Goal: Information Seeking & Learning: Learn about a topic

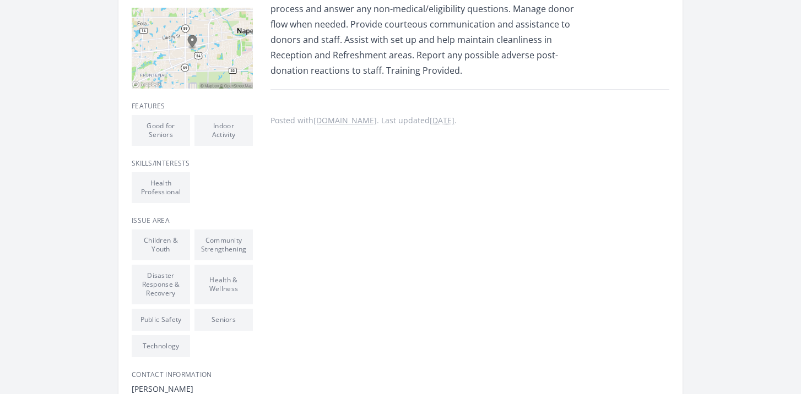
scroll to position [319, 0]
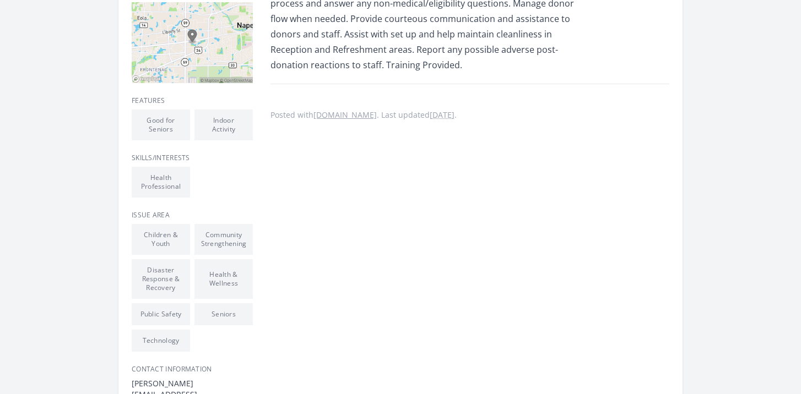
click at [171, 137] on li "Good for Seniors" at bounding box center [161, 125] width 58 height 31
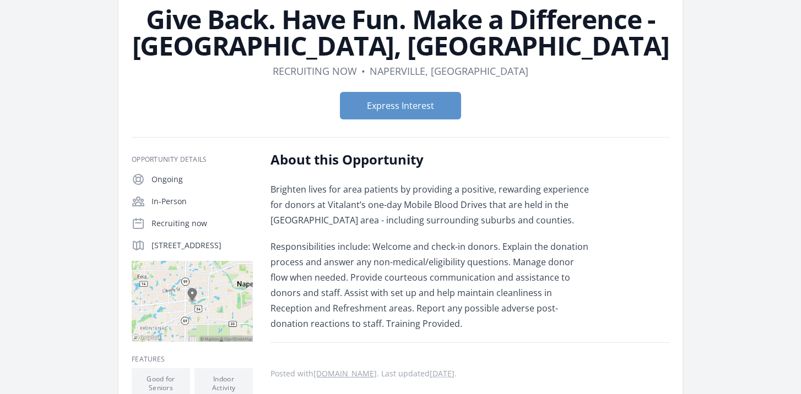
scroll to position [0, 0]
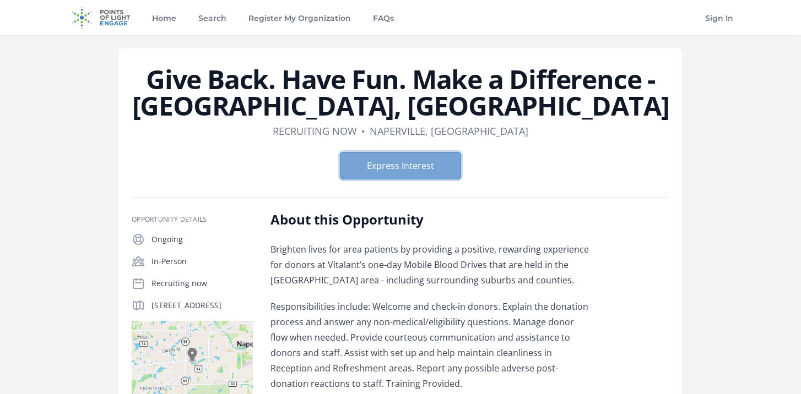
click at [388, 167] on button "Express Interest" at bounding box center [400, 166] width 121 height 28
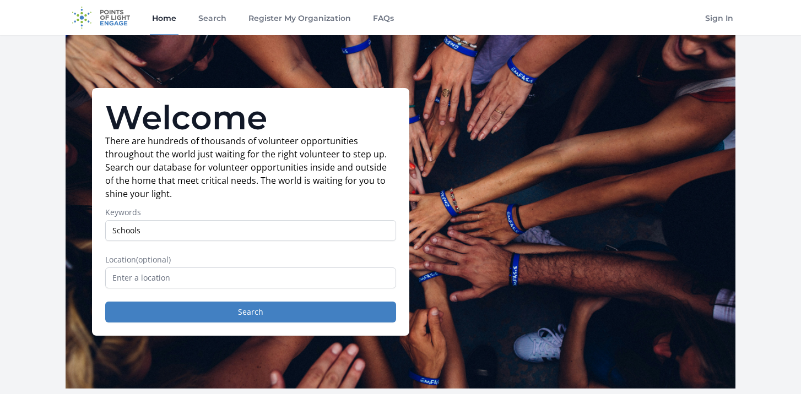
type input "Schools"
click at [280, 283] on input "text" at bounding box center [250, 278] width 291 height 21
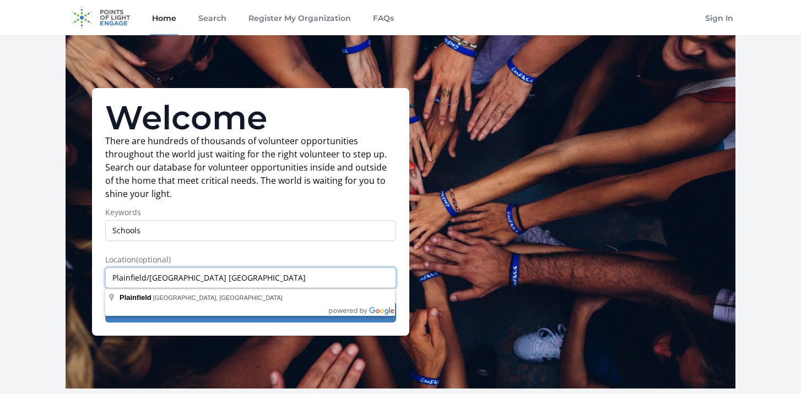
click at [257, 278] on input "Plainfield/Naperville IL" at bounding box center [250, 278] width 291 height 21
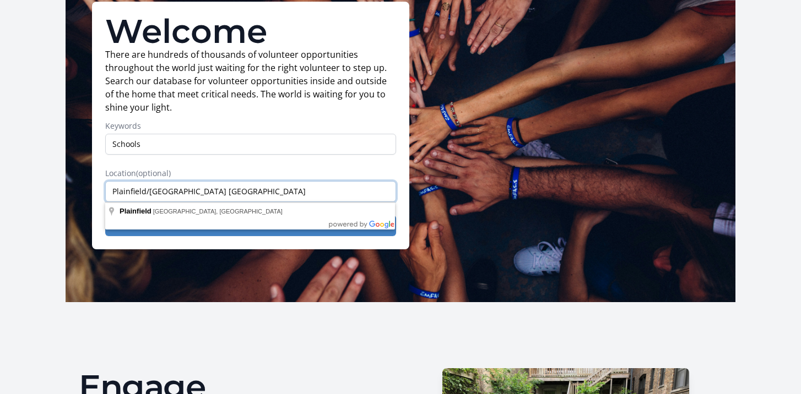
scroll to position [91, 0]
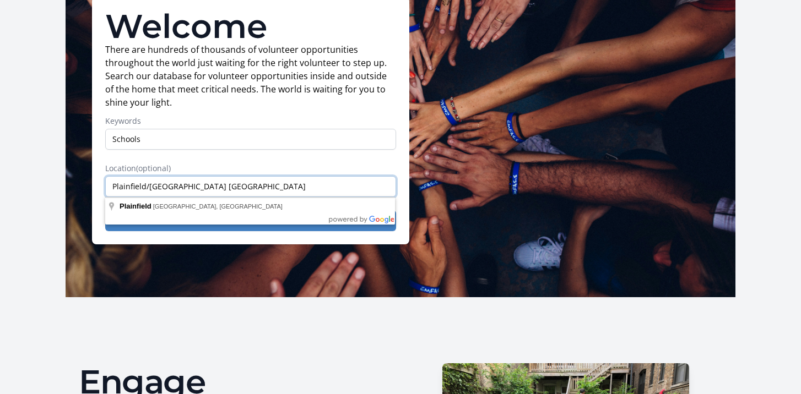
click at [273, 187] on input "Plainfield/Naperville IL" at bounding box center [250, 186] width 291 height 21
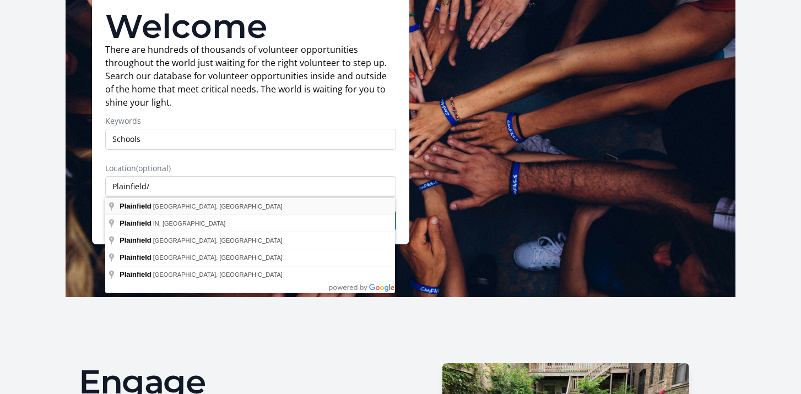
type input "Plainfield, IL, USA"
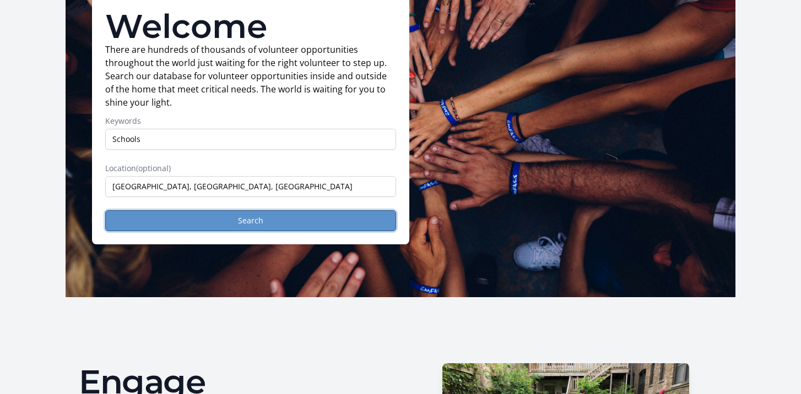
click at [230, 224] on button "Search" at bounding box center [250, 220] width 291 height 21
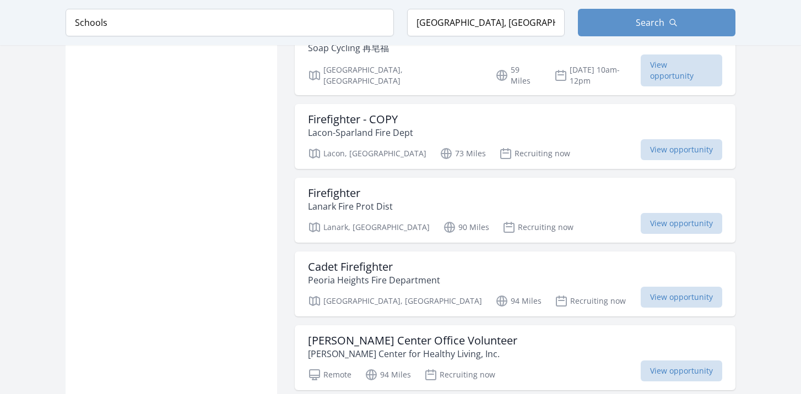
scroll to position [1172, 0]
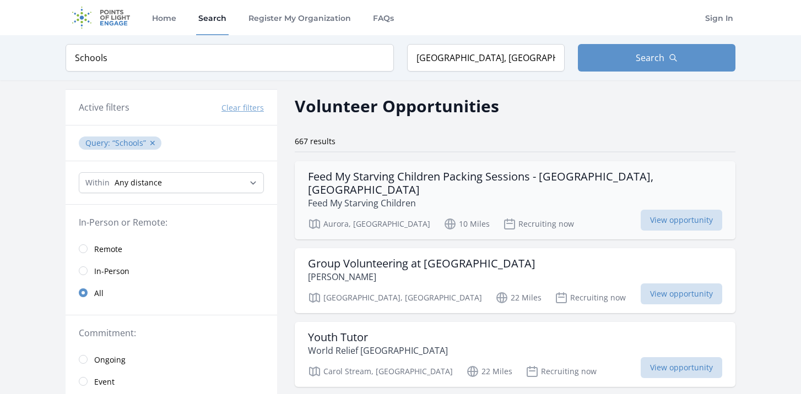
click at [425, 176] on h3 "Feed My Starving Children Packing Sessions - Aurora, IL" at bounding box center [515, 183] width 414 height 26
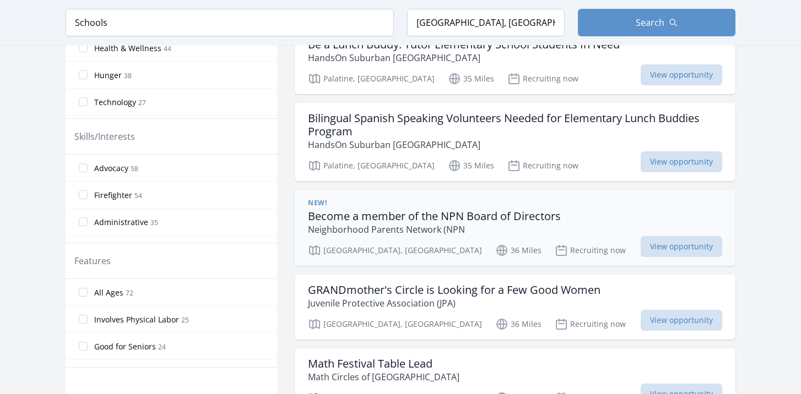
scroll to position [460, 0]
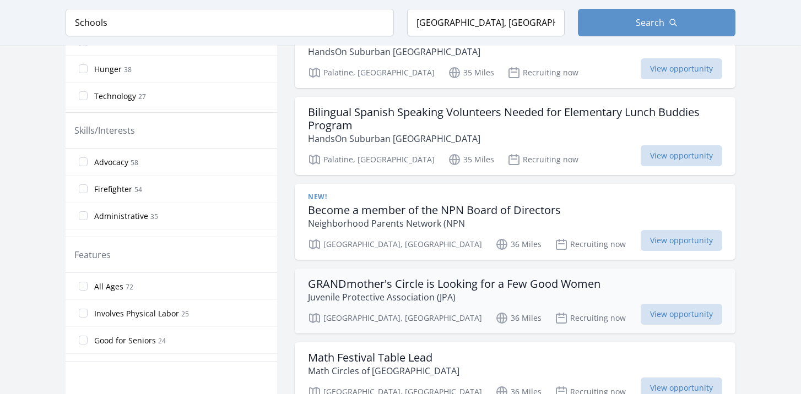
click at [369, 278] on h3 "GRANDmother's Circle is Looking for a Few Good Women" at bounding box center [454, 284] width 293 height 13
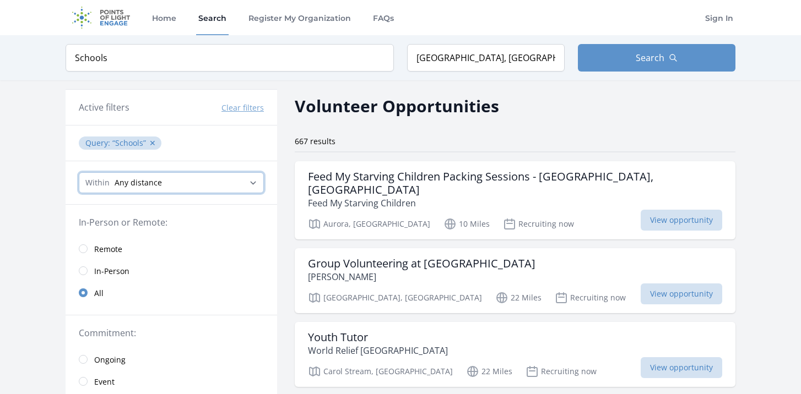
click at [252, 183] on select "Any distance , 5 Miles , 20 Miles , 50 Miles , 100 Miles" at bounding box center [171, 182] width 185 height 21
select select "32186"
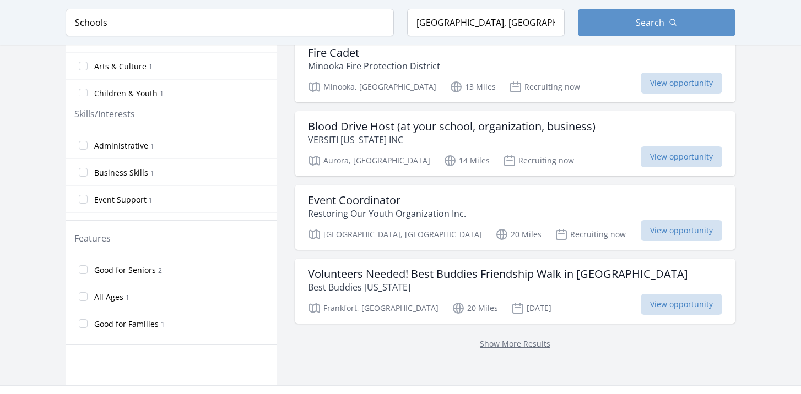
scroll to position [434, 0]
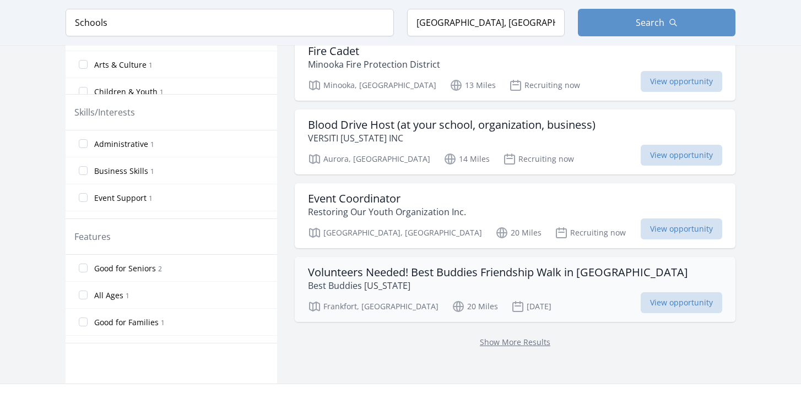
click at [420, 266] on h3 "Volunteers Needed! Best Buddies Friendship Walk in [GEOGRAPHIC_DATA]" at bounding box center [498, 272] width 380 height 13
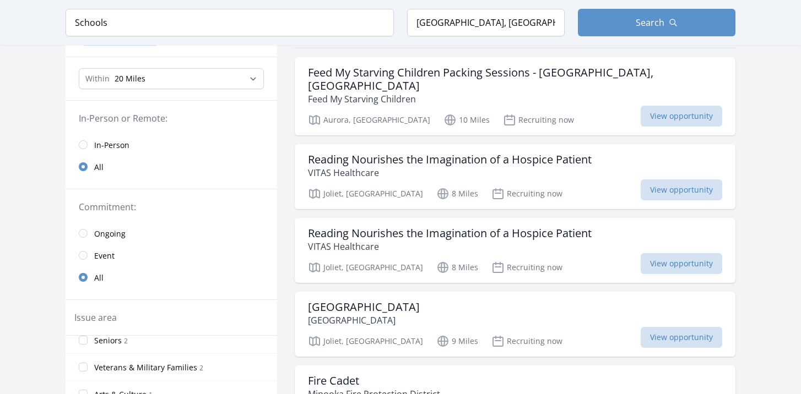
scroll to position [0, 0]
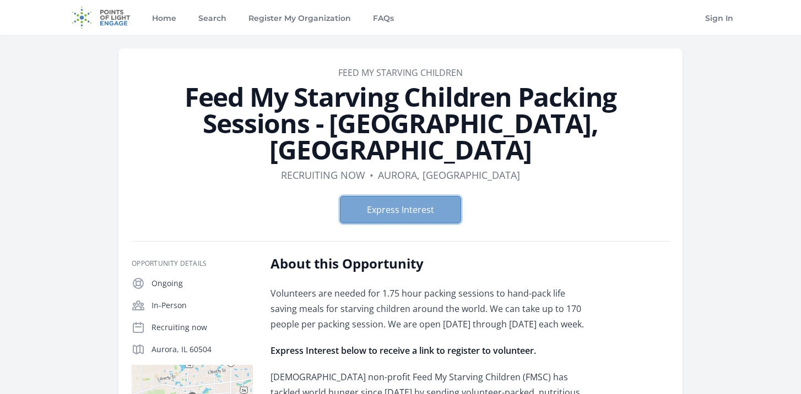
click at [434, 196] on button "Express Interest" at bounding box center [400, 210] width 121 height 28
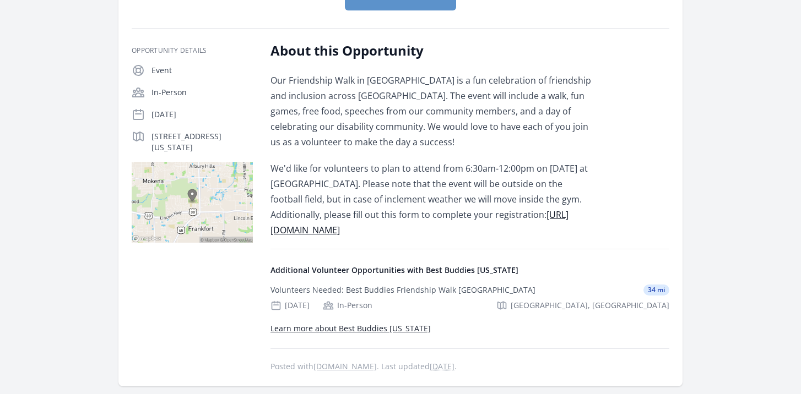
scroll to position [193, 0]
